Goal: Task Accomplishment & Management: Manage account settings

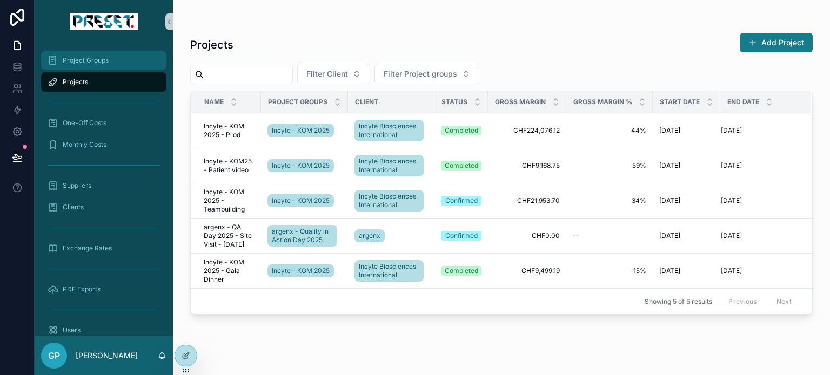
click at [79, 60] on span "Project Groups" at bounding box center [86, 60] width 46 height 9
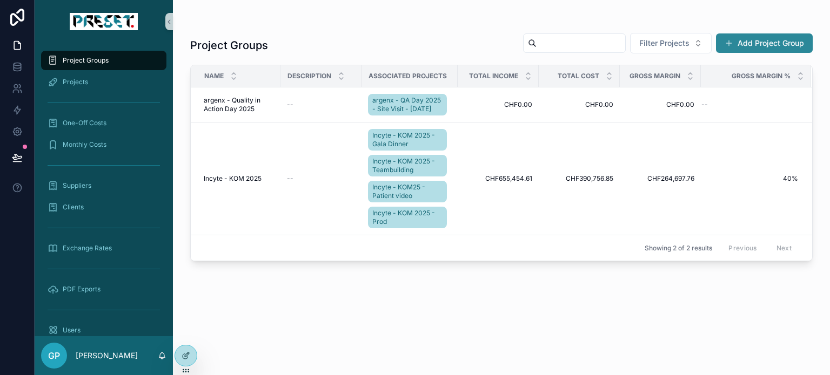
click at [771, 46] on button "Add Project Group" at bounding box center [764, 42] width 97 height 19
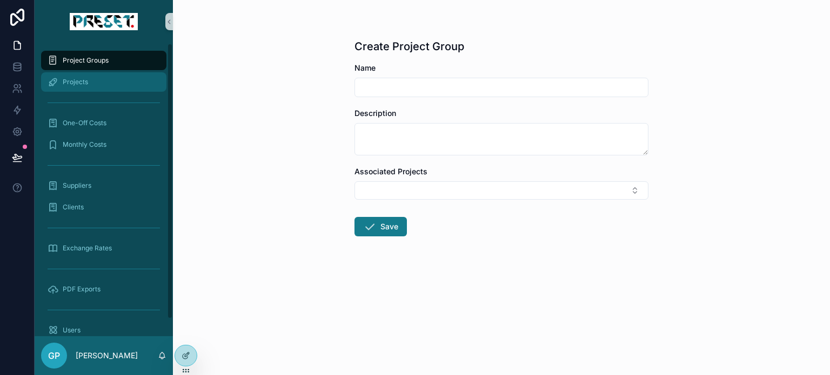
click at [78, 78] on span "Projects" at bounding box center [75, 82] width 25 height 9
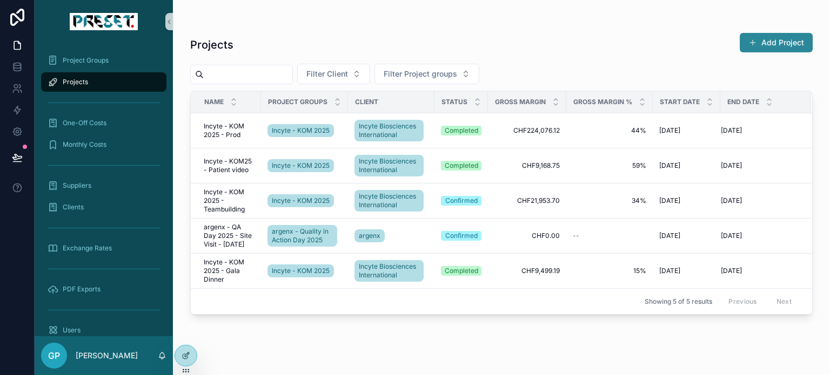
click at [769, 45] on button "Add Project" at bounding box center [775, 42] width 73 height 19
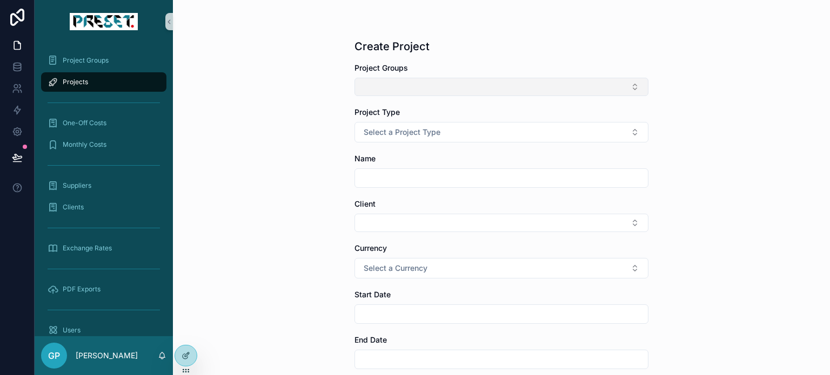
click at [454, 91] on button "Select Button" at bounding box center [501, 87] width 294 height 18
click at [468, 85] on button "Select Button" at bounding box center [501, 87] width 294 height 18
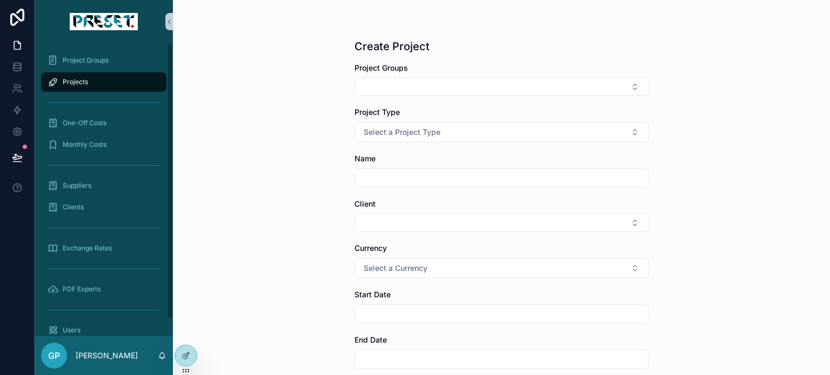
click at [75, 80] on span "Projects" at bounding box center [75, 82] width 25 height 9
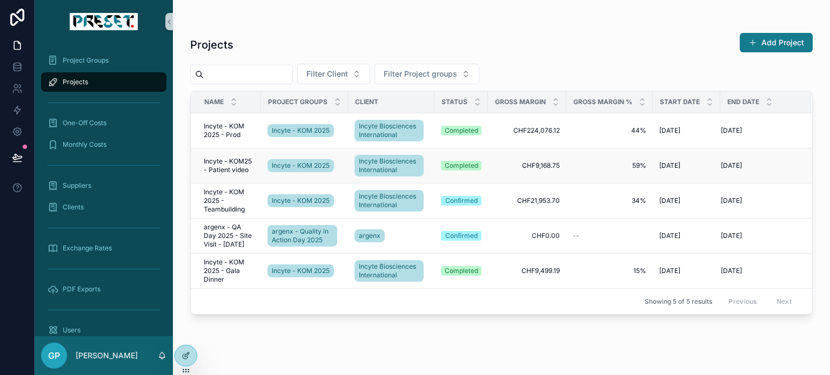
click at [227, 163] on span "Incyte - KOM25 - Patient video" at bounding box center [229, 165] width 51 height 17
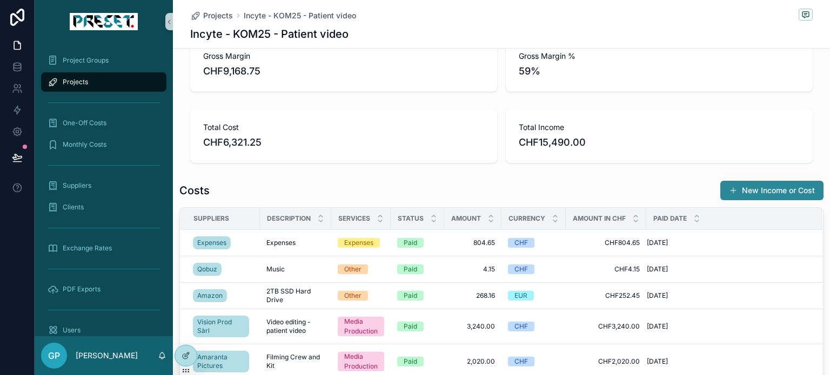
scroll to position [324, 0]
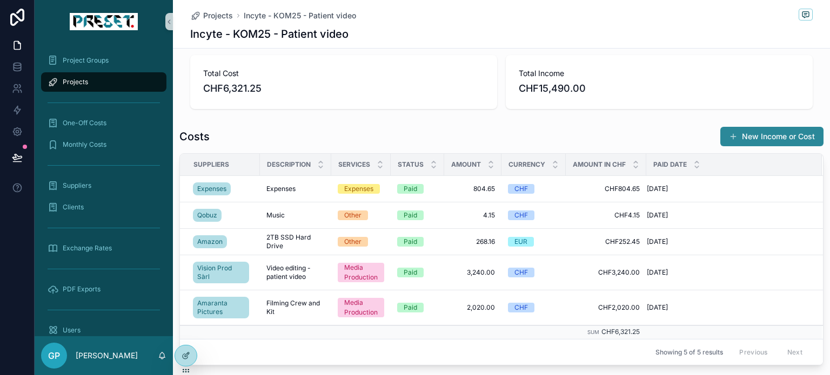
click at [743, 133] on button "New Income or Cost" at bounding box center [771, 136] width 103 height 19
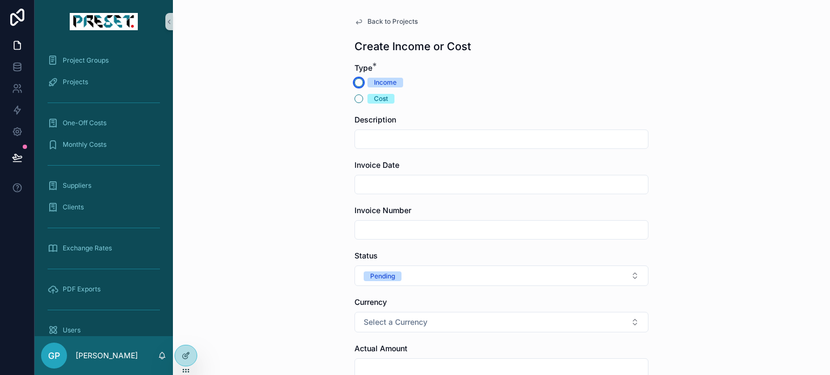
click at [355, 79] on button "Income" at bounding box center [358, 82] width 9 height 9
click at [354, 98] on button "Cost" at bounding box center [358, 99] width 9 height 9
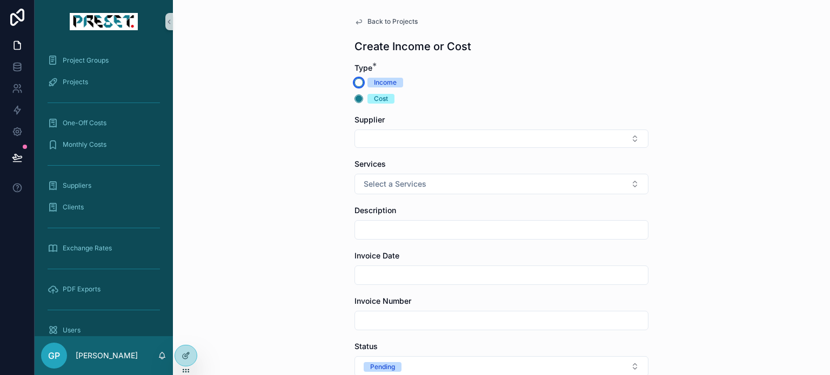
click at [354, 82] on button "Income" at bounding box center [358, 82] width 9 height 9
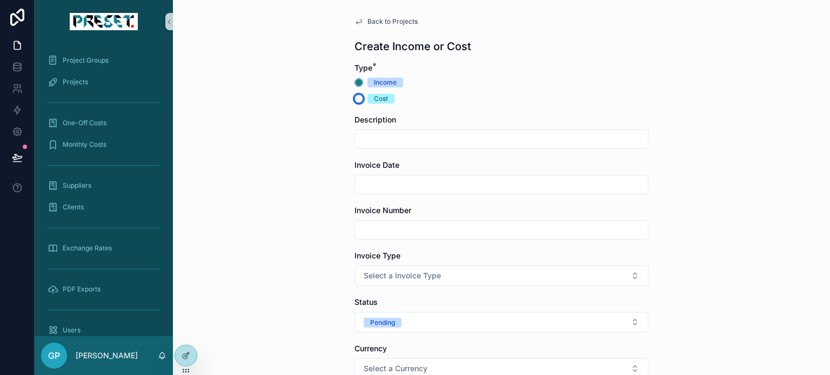
click at [354, 102] on button "Cost" at bounding box center [358, 99] width 9 height 9
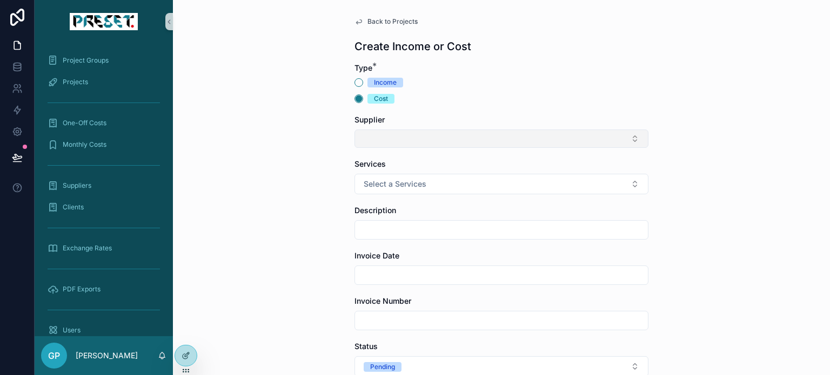
click at [414, 131] on button "Select Button" at bounding box center [501, 139] width 294 height 18
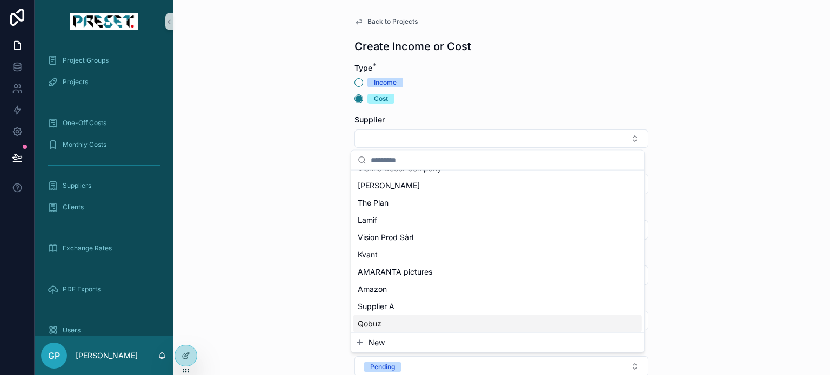
scroll to position [499, 0]
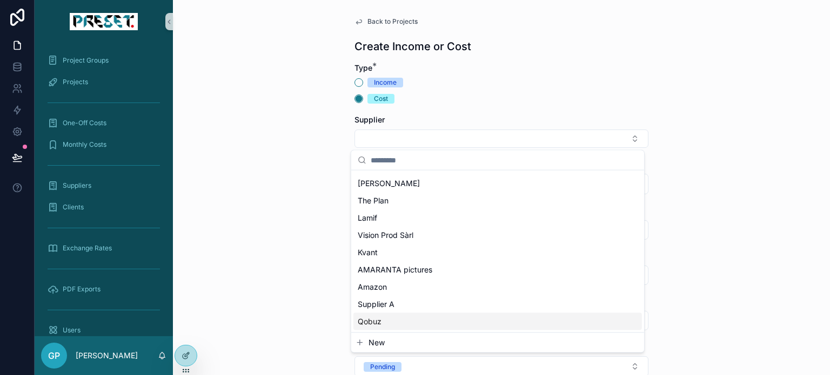
click at [382, 342] on span "New" at bounding box center [376, 343] width 16 height 11
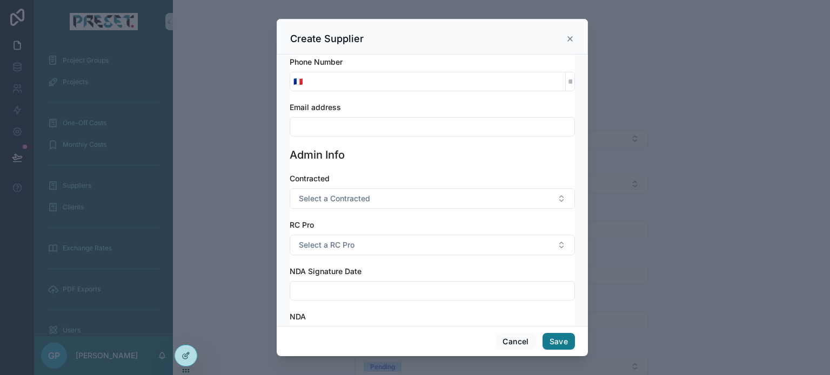
scroll to position [277, 0]
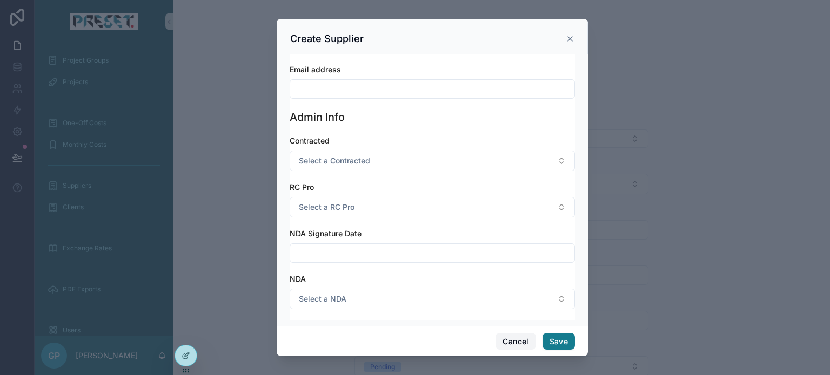
click at [531, 342] on button "Cancel" at bounding box center [515, 341] width 40 height 17
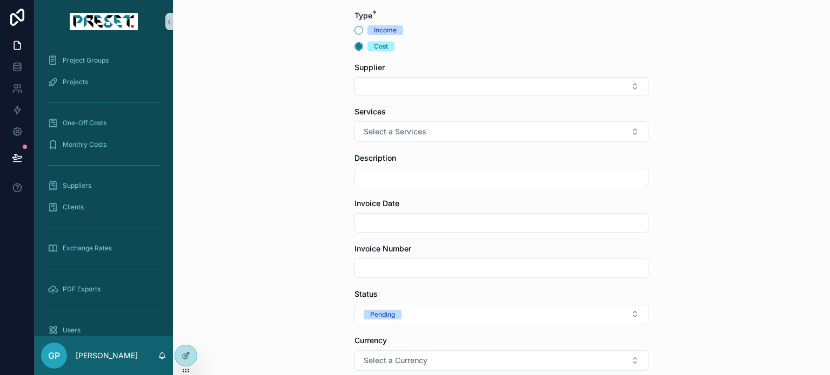
scroll to position [0, 0]
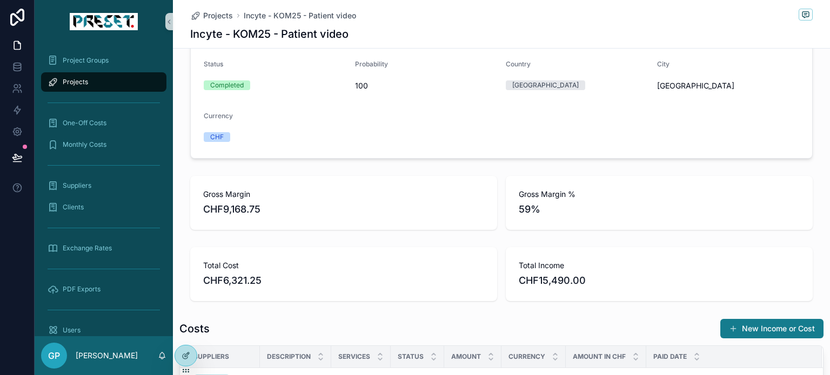
scroll to position [162, 0]
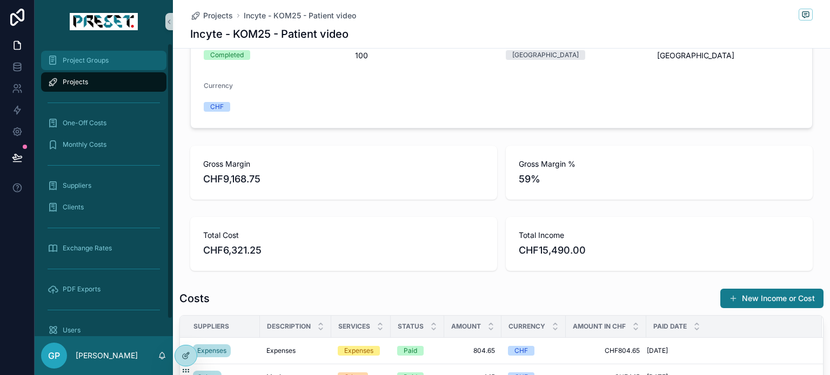
click at [100, 60] on span "Project Groups" at bounding box center [86, 60] width 46 height 9
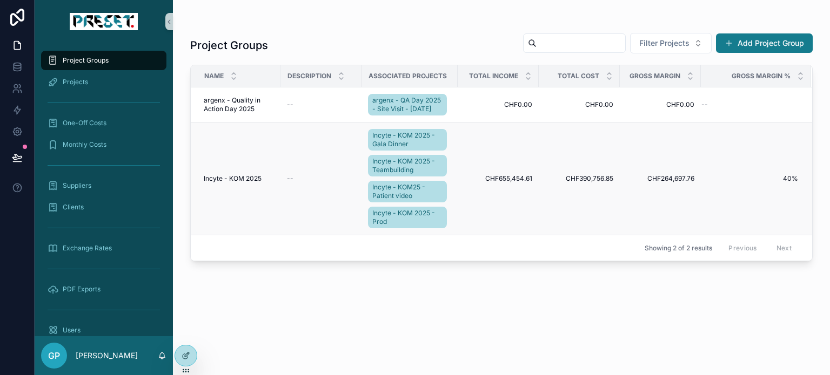
click at [232, 183] on span "Incyte - KOM 2025" at bounding box center [233, 178] width 58 height 9
click at [218, 183] on span "Incyte - KOM 2025" at bounding box center [233, 178] width 58 height 9
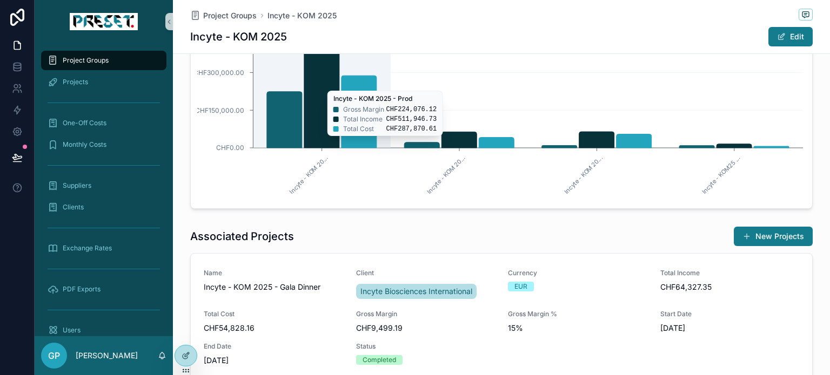
scroll to position [324, 0]
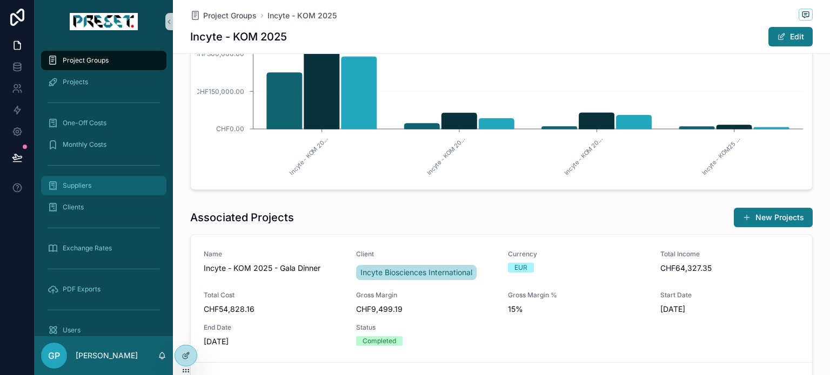
click at [87, 185] on span "Suppliers" at bounding box center [77, 185] width 29 height 9
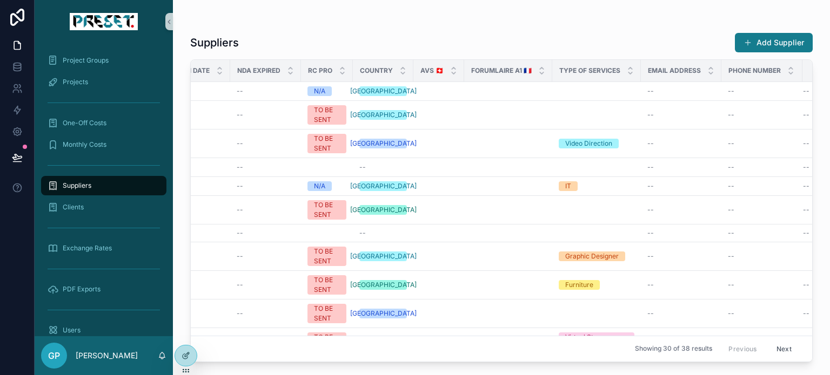
scroll to position [0, 389]
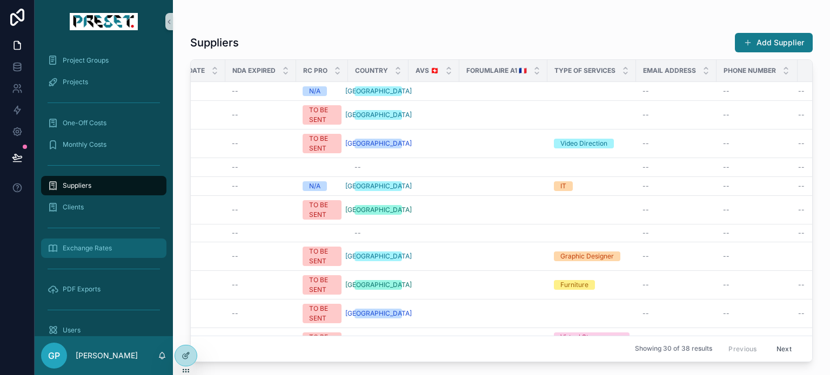
click at [69, 250] on span "Exchange Rates" at bounding box center [87, 248] width 49 height 9
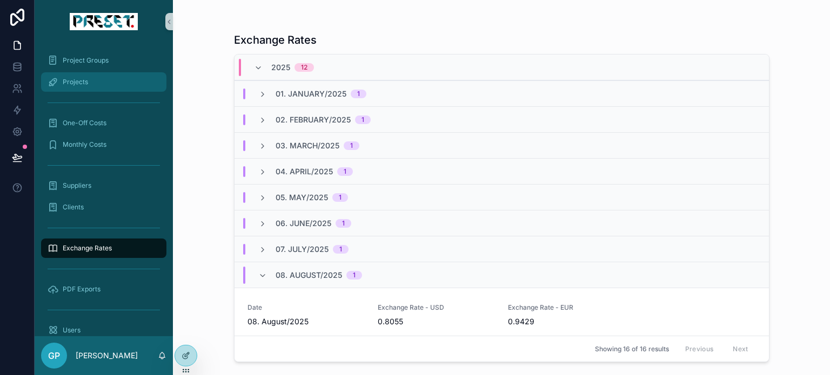
click at [88, 76] on div "Projects" at bounding box center [104, 81] width 112 height 17
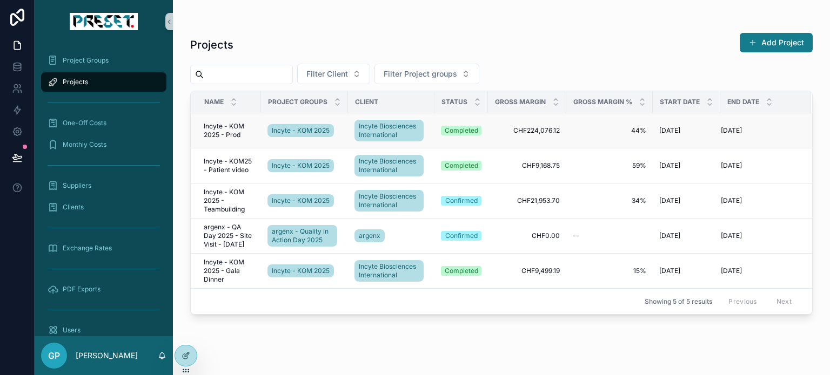
click at [218, 131] on span "Incyte - KOM 2025 - Prod" at bounding box center [229, 130] width 51 height 17
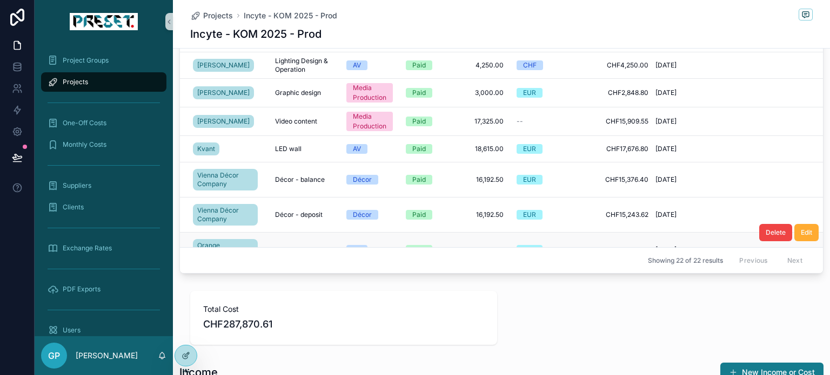
scroll to position [216, 0]
